Goal: Task Accomplishment & Management: Use online tool/utility

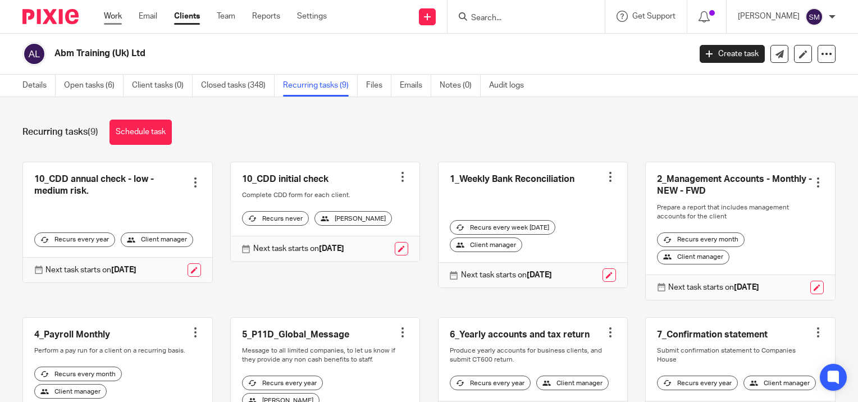
click at [119, 18] on link "Work" at bounding box center [113, 16] width 18 height 11
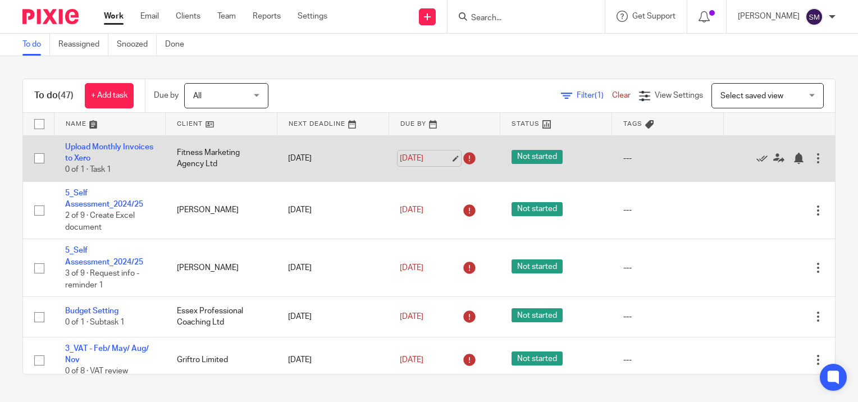
click at [443, 161] on link "16 Sep 2025" at bounding box center [425, 159] width 51 height 12
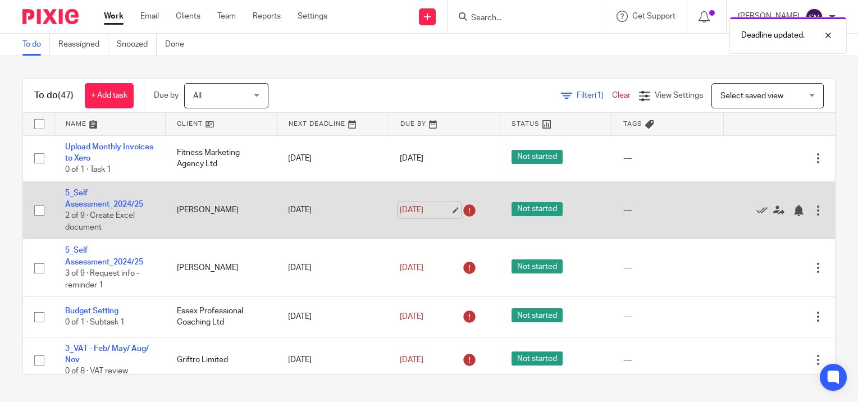
click at [442, 209] on link "[DATE]" at bounding box center [425, 210] width 51 height 12
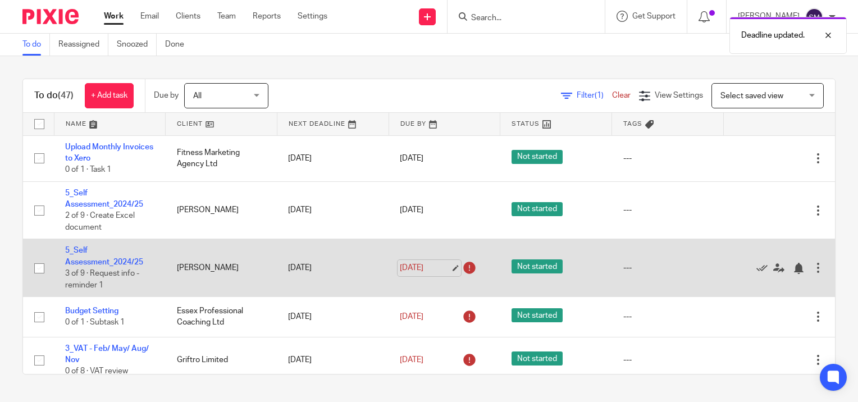
click at [443, 268] on link "[DATE]" at bounding box center [425, 268] width 51 height 12
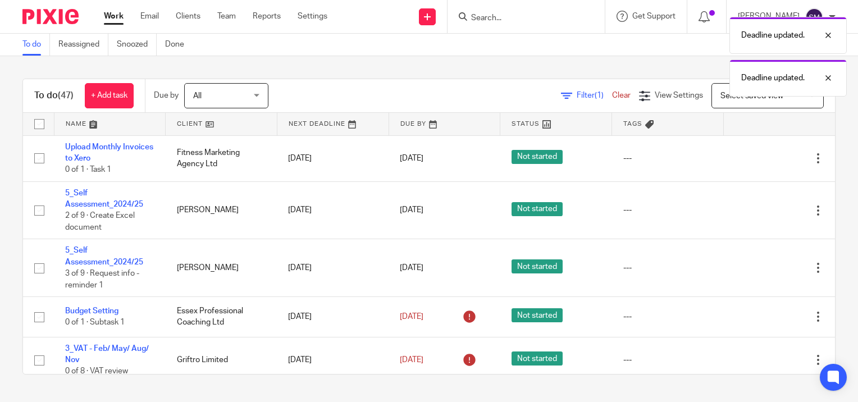
click at [111, 19] on link "Work" at bounding box center [114, 16] width 20 height 11
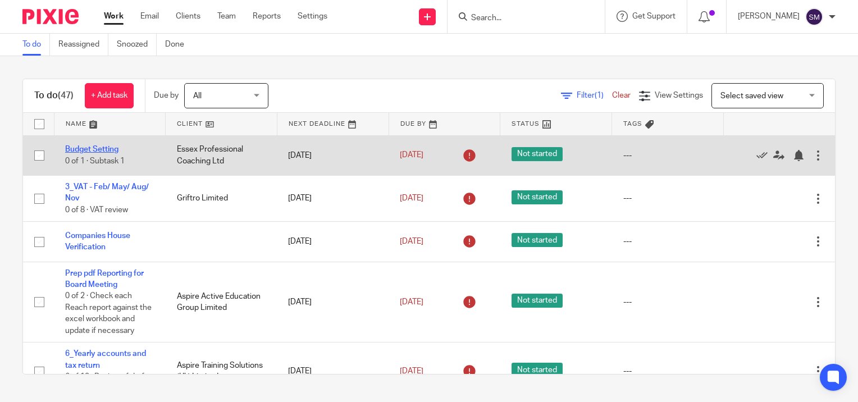
click at [88, 146] on link "Budget Setting" at bounding box center [91, 149] width 53 height 8
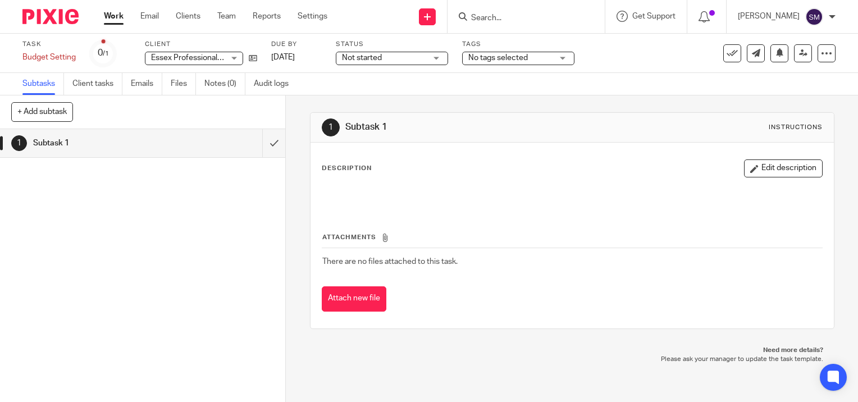
click at [121, 11] on link "Work" at bounding box center [114, 16] width 20 height 11
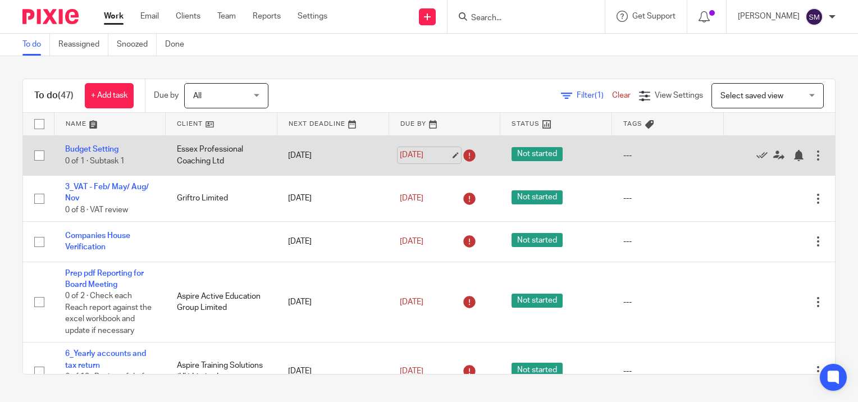
click at [442, 153] on link "[DATE]" at bounding box center [425, 155] width 51 height 12
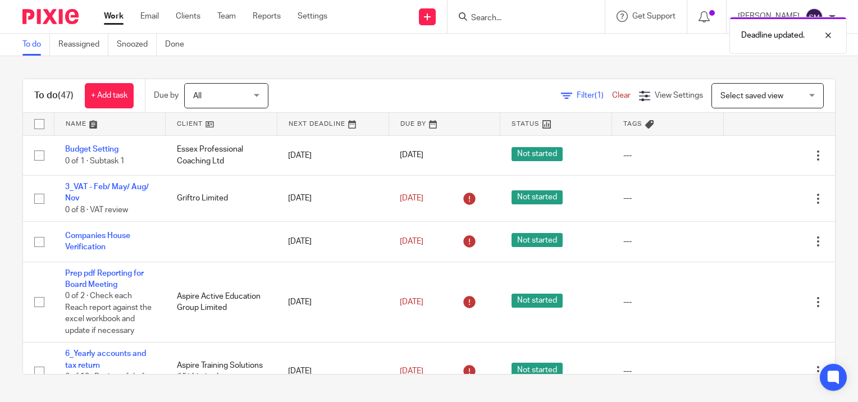
click at [114, 15] on link "Work" at bounding box center [114, 16] width 20 height 11
